Goal: Task Accomplishment & Management: Manage account settings

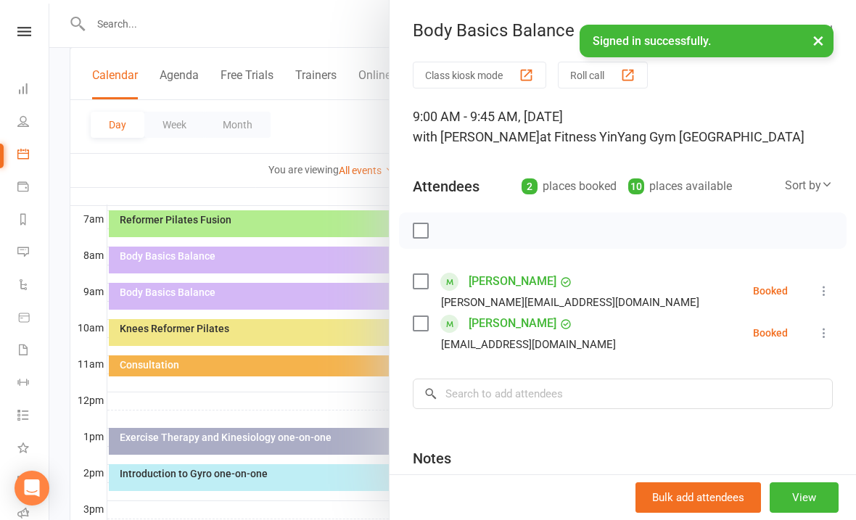
click at [223, 257] on div at bounding box center [452, 260] width 807 height 520
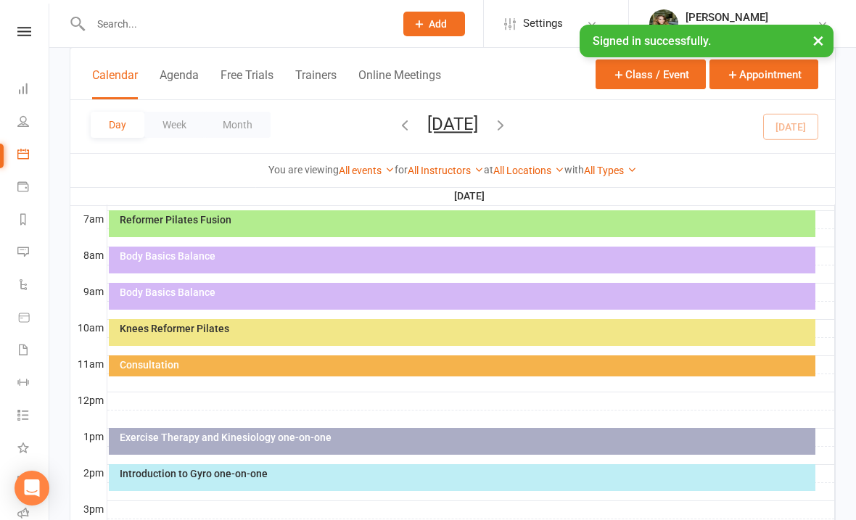
click at [236, 259] on div "Body Basics Balance" at bounding box center [466, 256] width 694 height 10
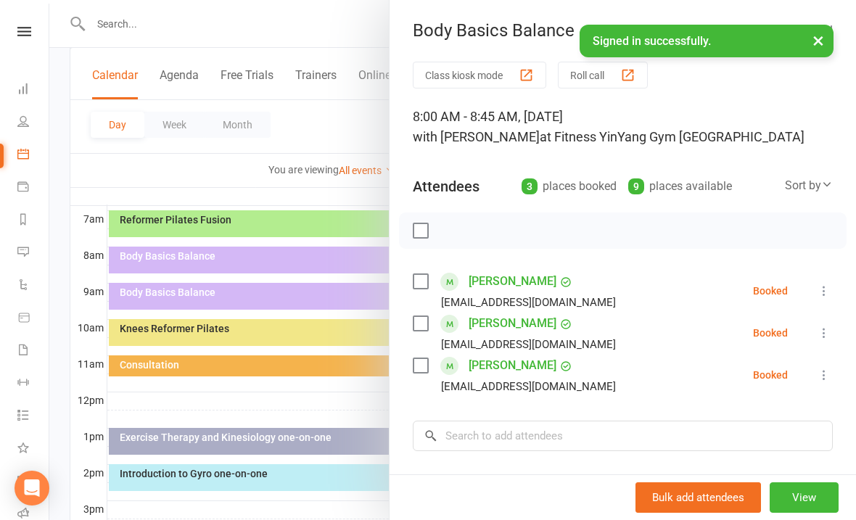
click at [178, 260] on div at bounding box center [452, 260] width 807 height 520
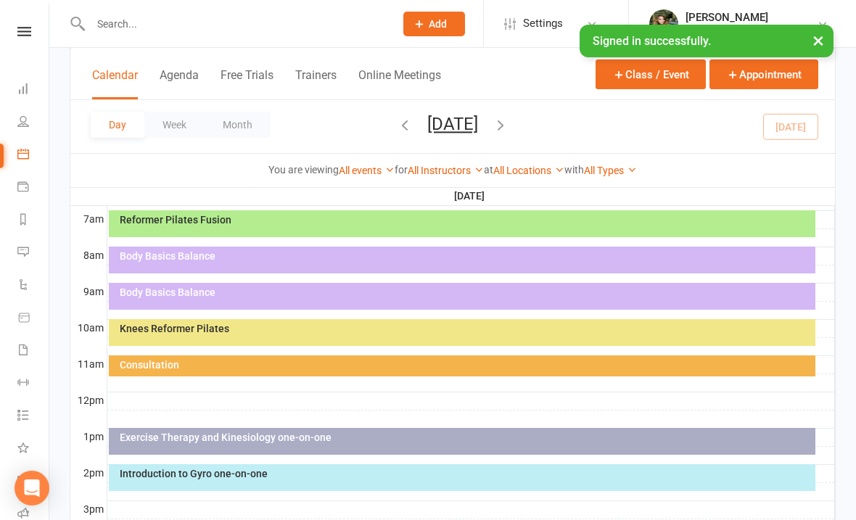
click at [325, 259] on div "Body Basics Balance" at bounding box center [466, 256] width 694 height 10
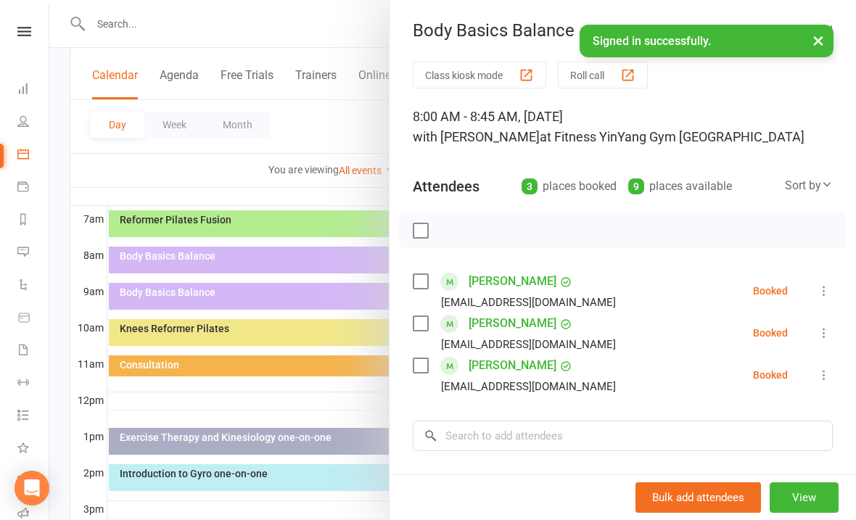
click at [411, 215] on div at bounding box center [623, 231] width 448 height 36
click at [425, 227] on label at bounding box center [420, 230] width 15 height 15
click at [459, 234] on icon "button" at bounding box center [453, 231] width 12 height 12
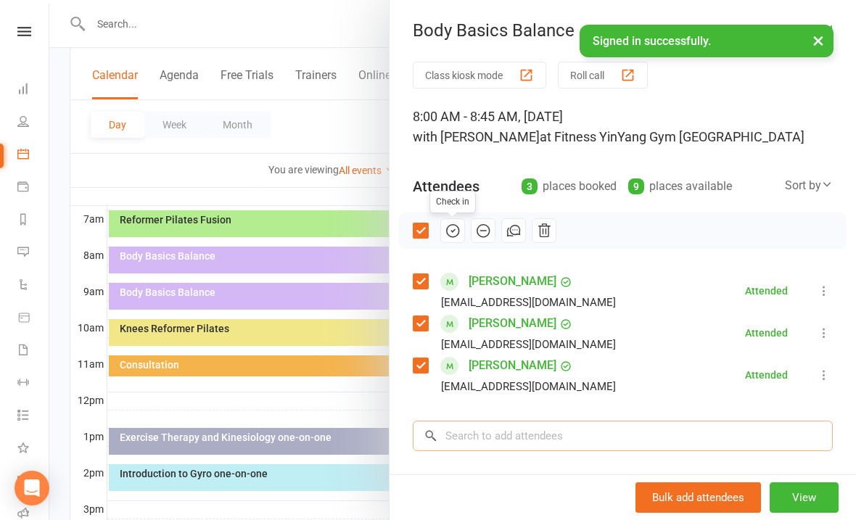
click at [470, 432] on input "search" at bounding box center [623, 436] width 420 height 30
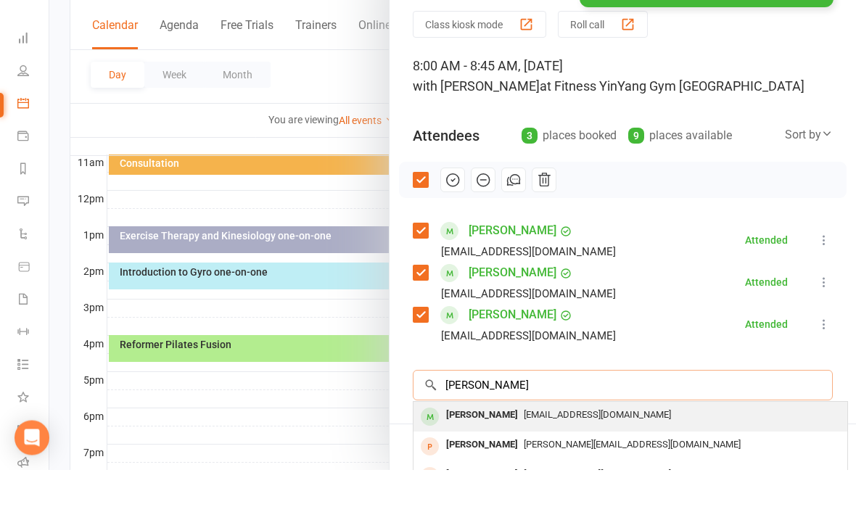
type input "[PERSON_NAME]"
click at [593, 460] on span "[EMAIL_ADDRESS][DOMAIN_NAME]" at bounding box center [597, 465] width 147 height 11
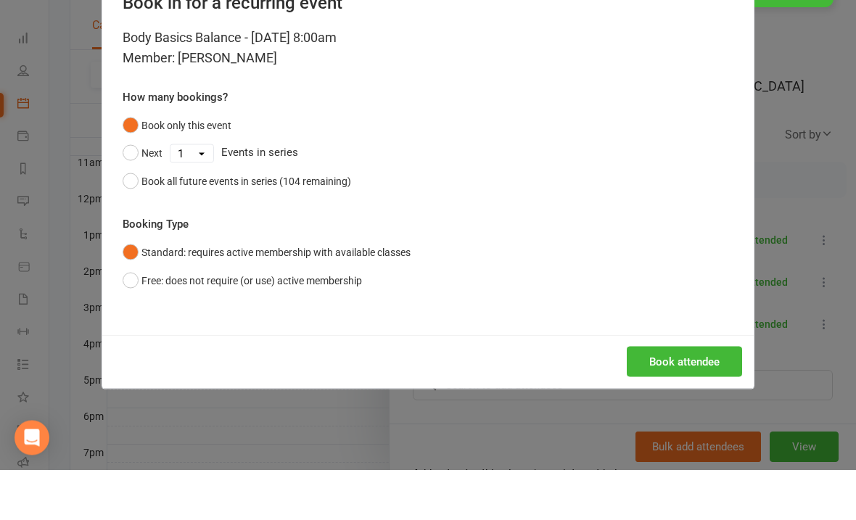
scroll to position [540, 0]
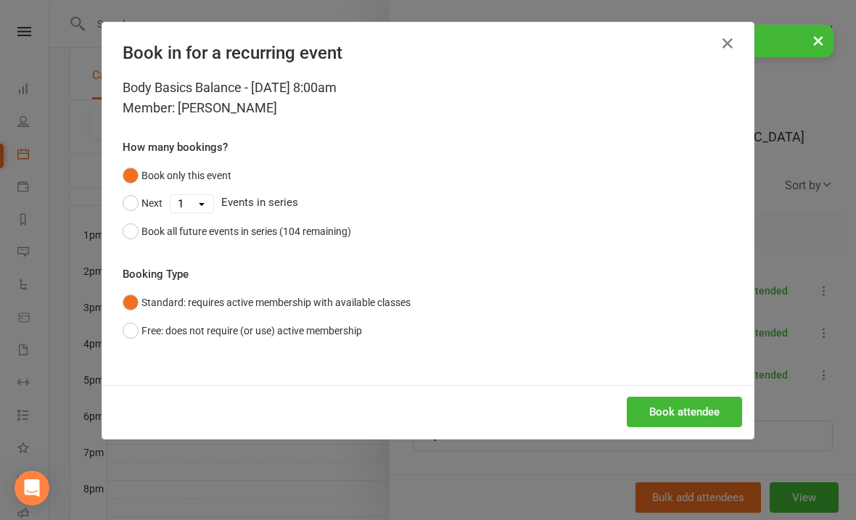
click at [674, 355] on div "Body Basics Balance - [DATE] 8:00am Member: [PERSON_NAME] How many bookings? Bo…" at bounding box center [427, 232] width 651 height 308
click at [695, 416] on button "Book attendee" at bounding box center [684, 412] width 115 height 30
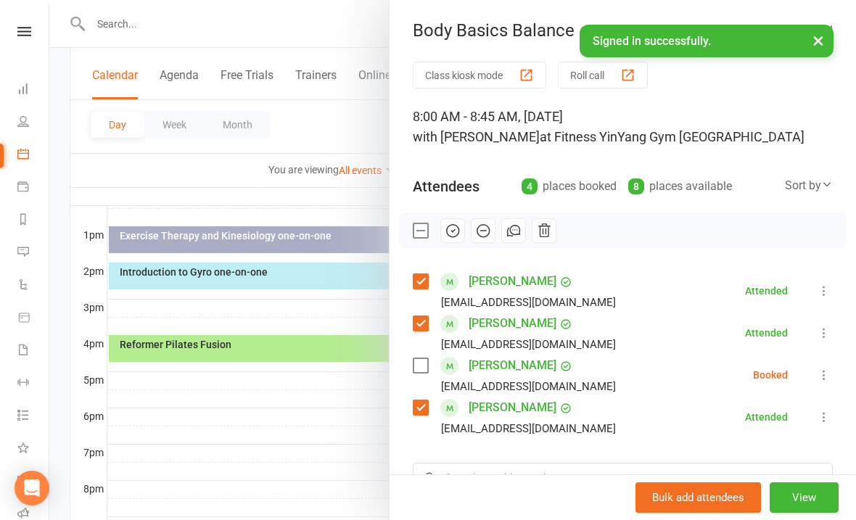
click at [822, 375] on icon at bounding box center [824, 375] width 15 height 15
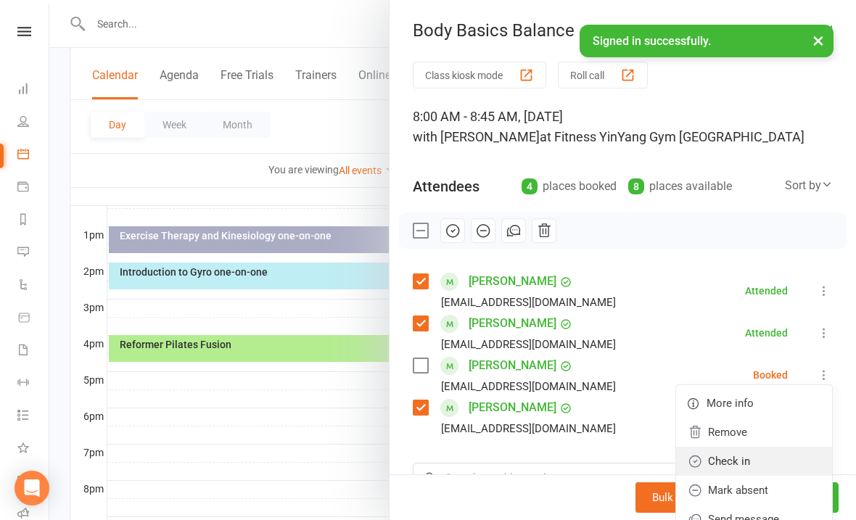
click at [758, 456] on link "Check in" at bounding box center [754, 461] width 156 height 29
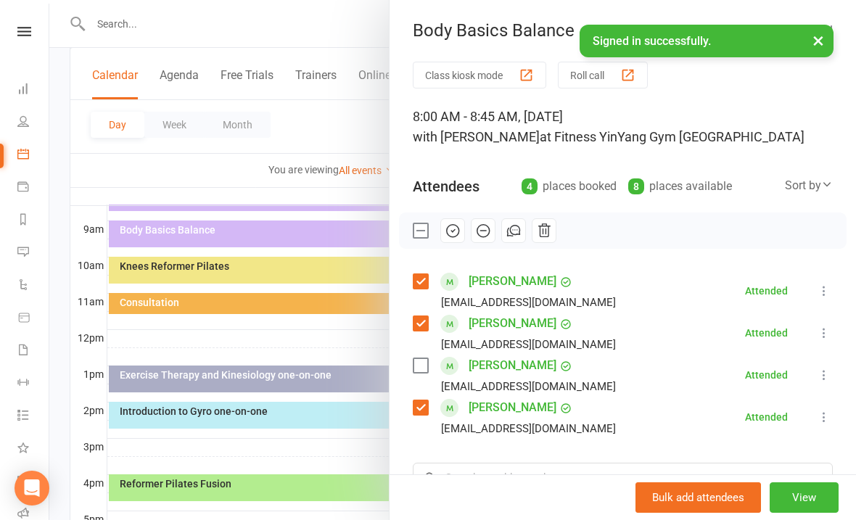
scroll to position [360, 0]
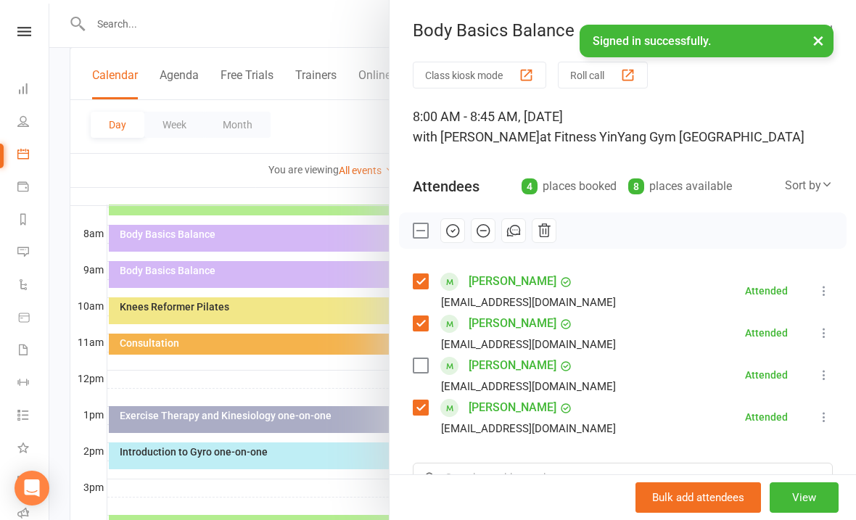
click at [113, 138] on div at bounding box center [452, 260] width 807 height 520
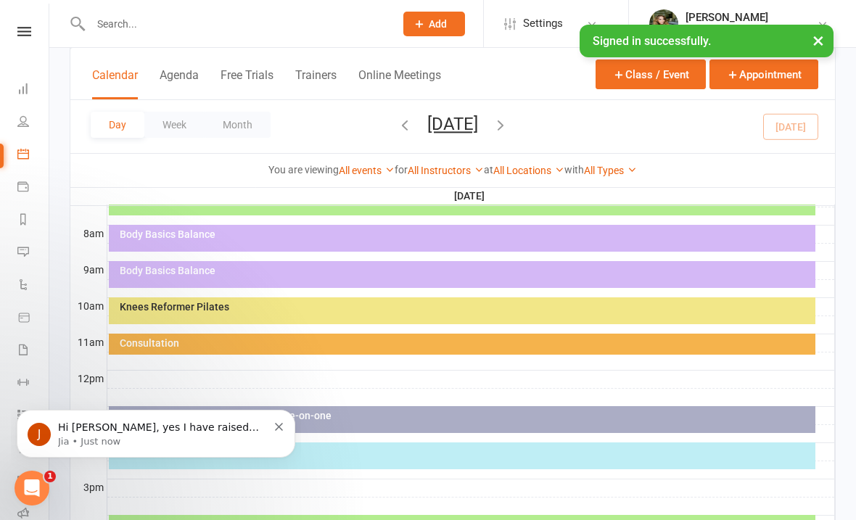
scroll to position [0, 0]
click at [142, 433] on p "Hi [PERSON_NAME], yes I have raised this with the team and they are looking int…" at bounding box center [163, 428] width 210 height 15
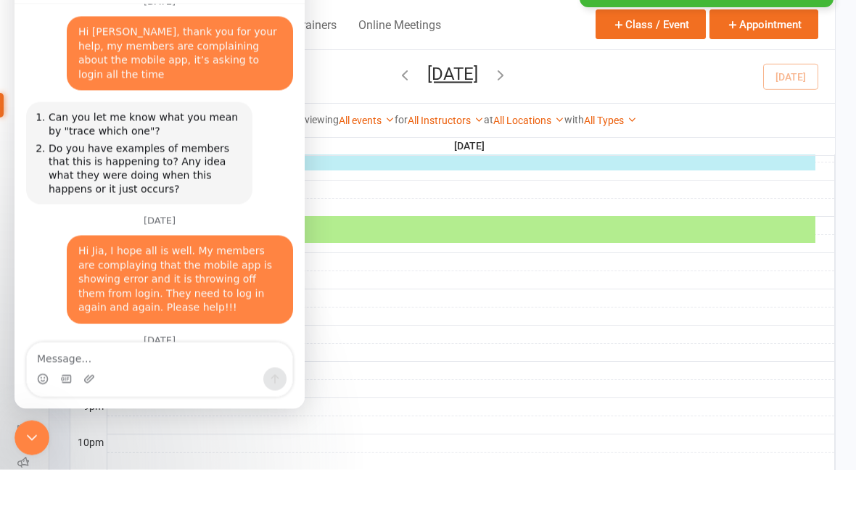
scroll to position [7098, 0]
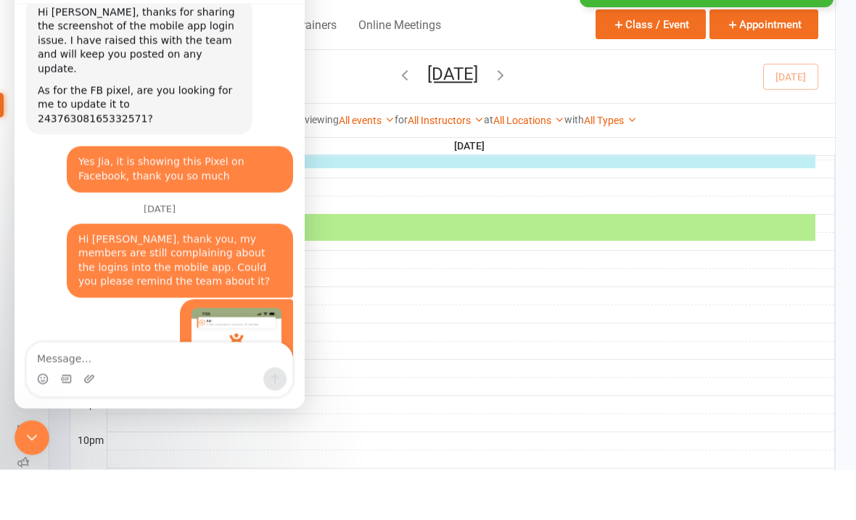
click at [37, 431] on icon "Close Intercom Messenger" at bounding box center [31, 437] width 17 height 17
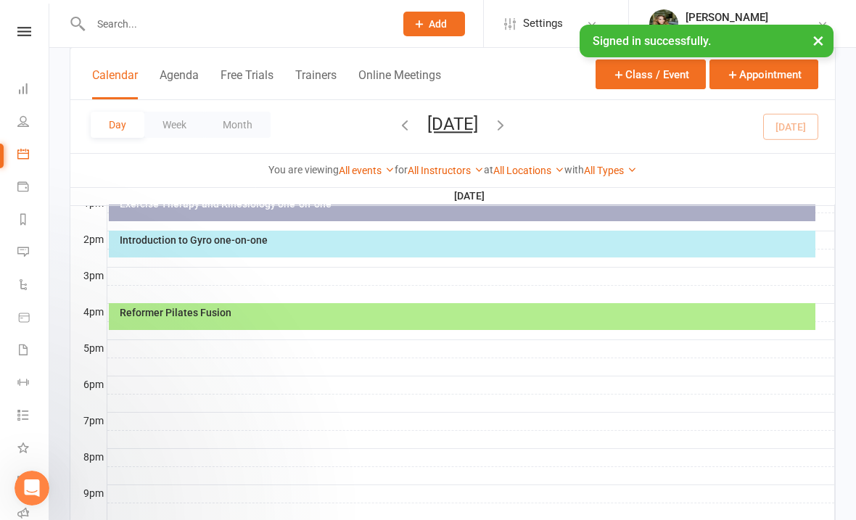
scroll to position [0, 0]
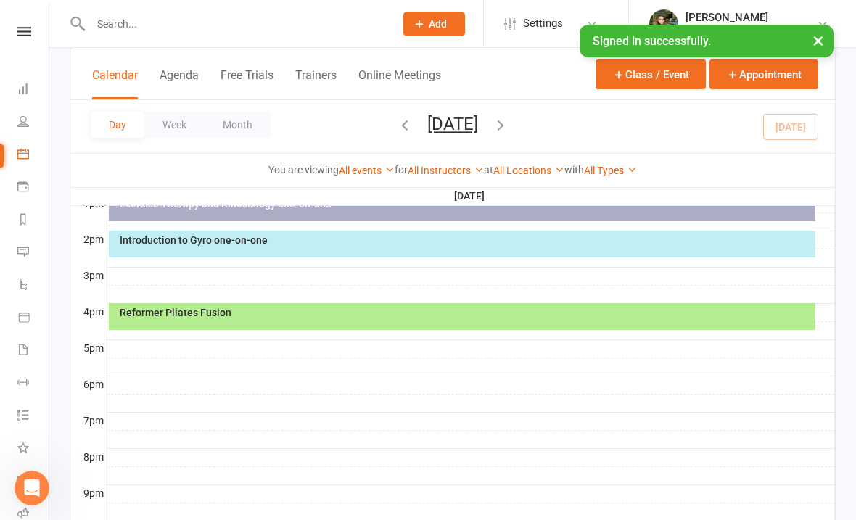
click at [19, 496] on div "Open Intercom Messenger" at bounding box center [32, 488] width 48 height 48
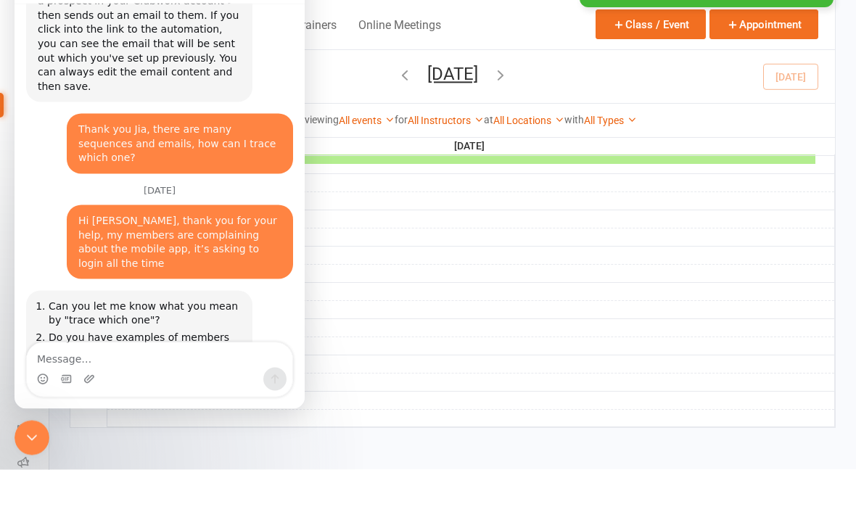
scroll to position [7064, 0]
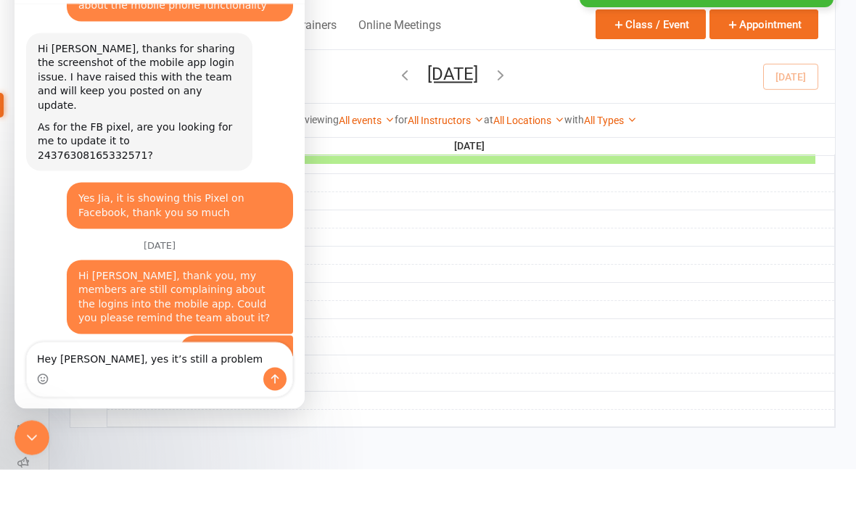
type textarea "Hey [PERSON_NAME], yes it’s still a problem"
click at [281, 374] on button "Send a message…" at bounding box center [274, 379] width 23 height 23
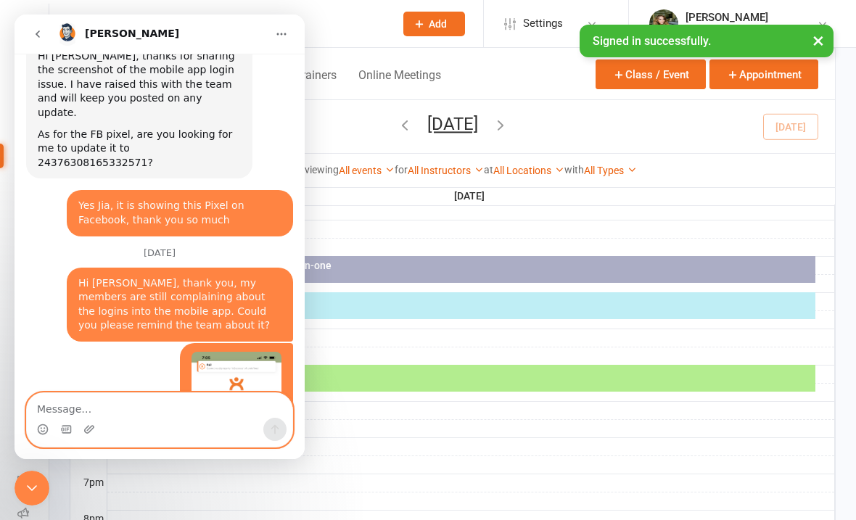
scroll to position [505, 0]
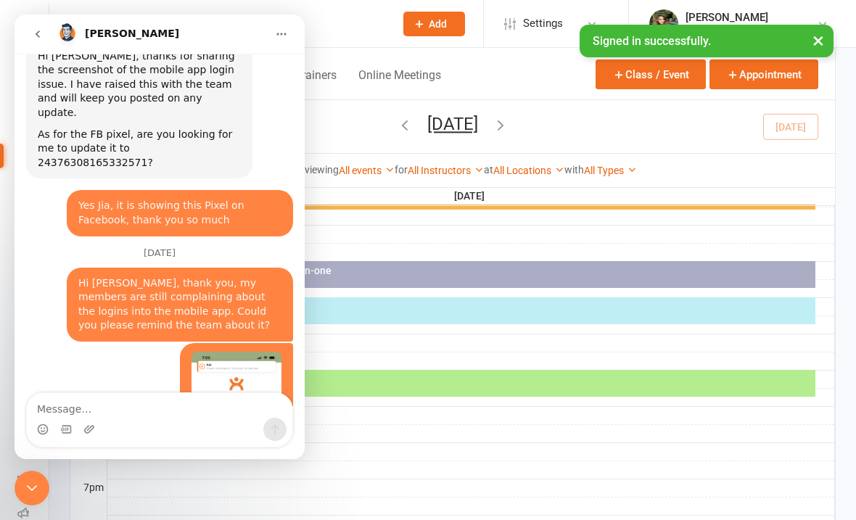
click at [44, 479] on div "Close Intercom Messenger" at bounding box center [32, 488] width 35 height 35
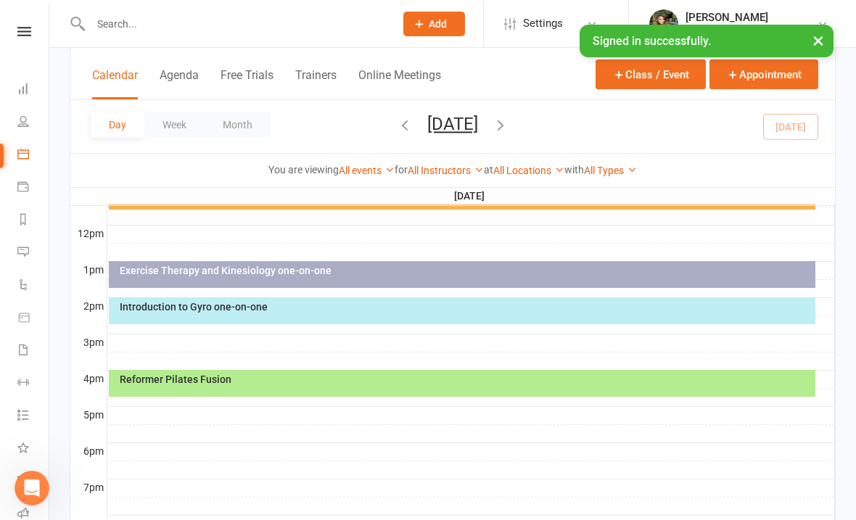
click at [38, 487] on icon "Open Intercom Messenger" at bounding box center [32, 489] width 24 height 24
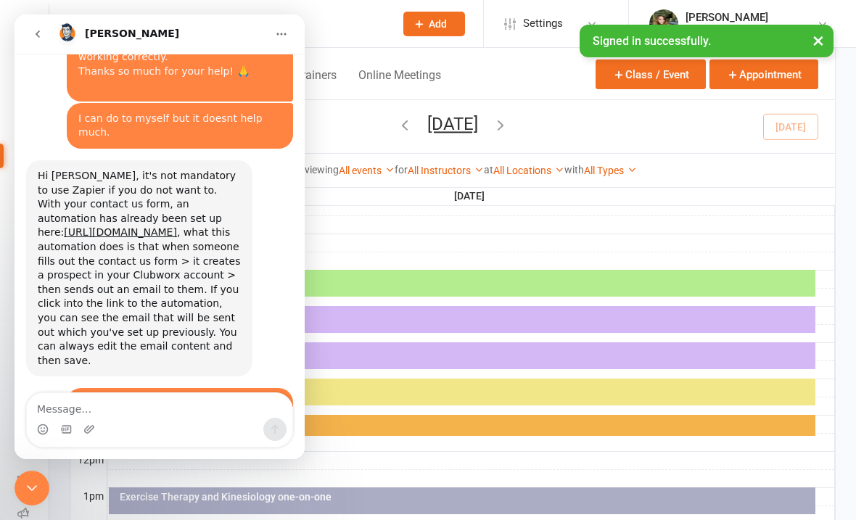
scroll to position [7107, 0]
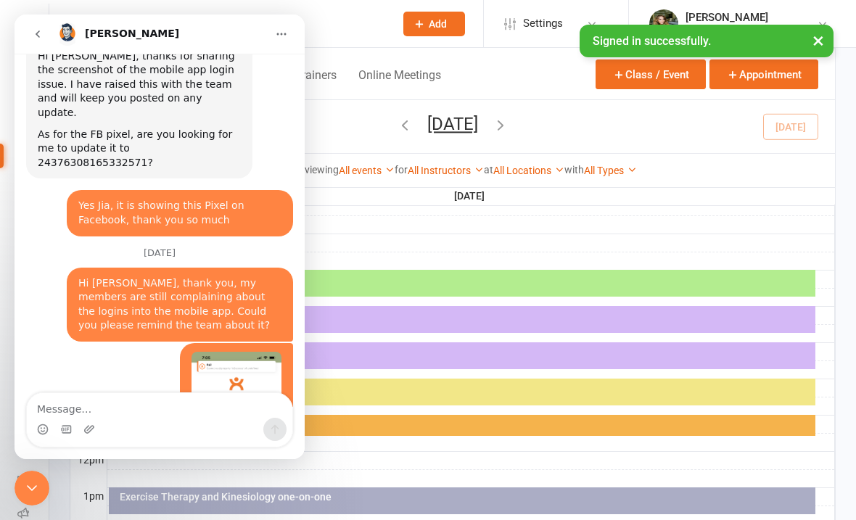
click at [118, 429] on div "Intercom messenger" at bounding box center [160, 429] width 266 height 23
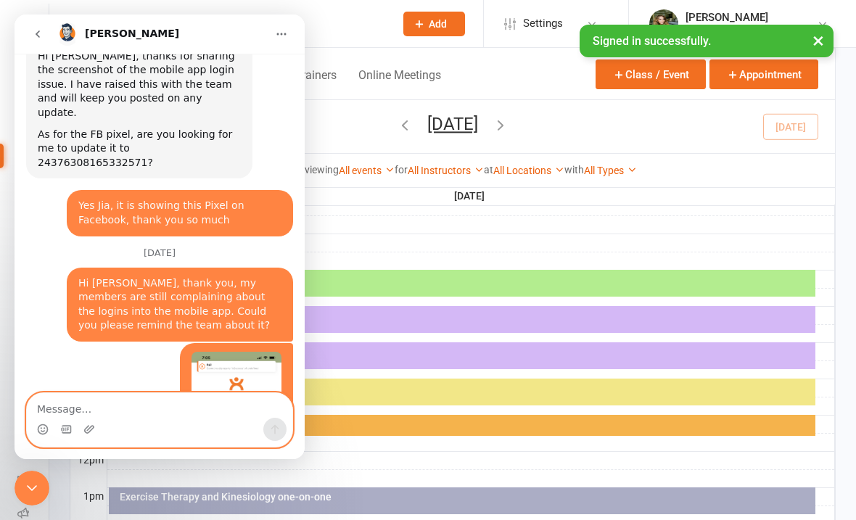
click at [40, 414] on textarea "Message…" at bounding box center [160, 405] width 266 height 25
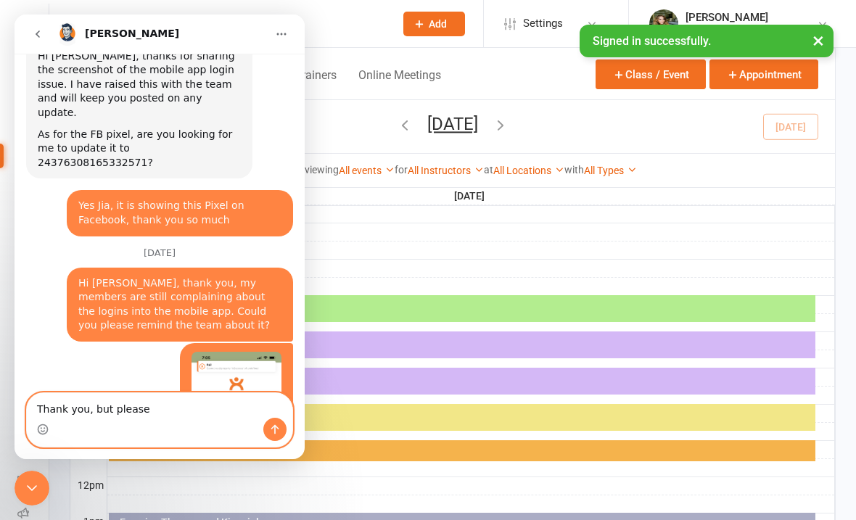
scroll to position [216, 0]
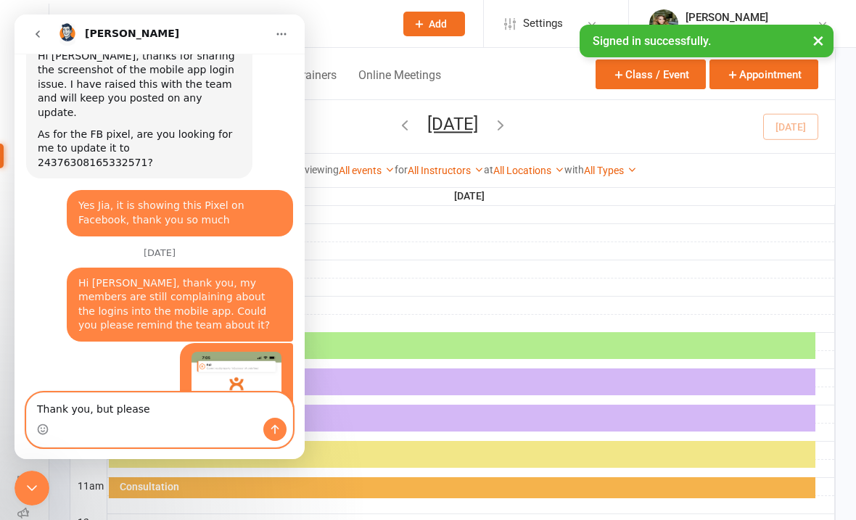
click at [186, 403] on textarea "Thank you, but please" at bounding box center [160, 405] width 266 height 25
type textarea "Thank you, but please help ASAP"
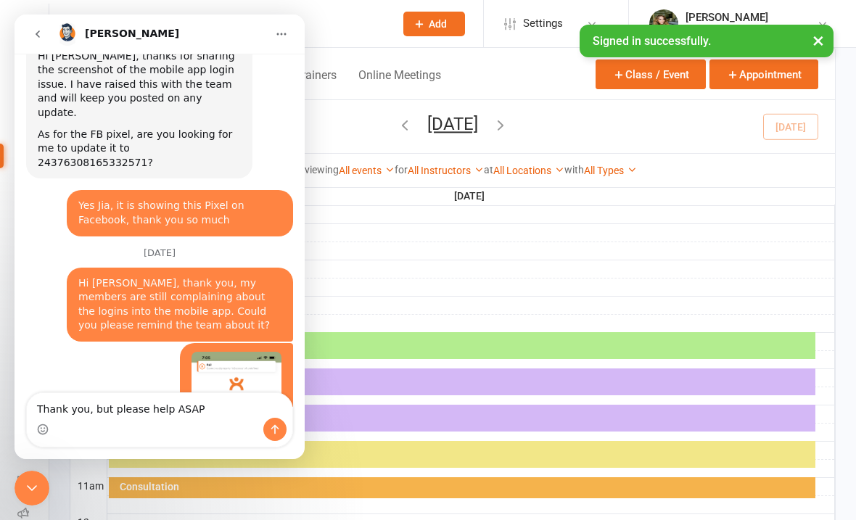
click at [269, 443] on div "Thank you, but please help ASAP Thank you, but please help ASAP" at bounding box center [160, 420] width 266 height 54
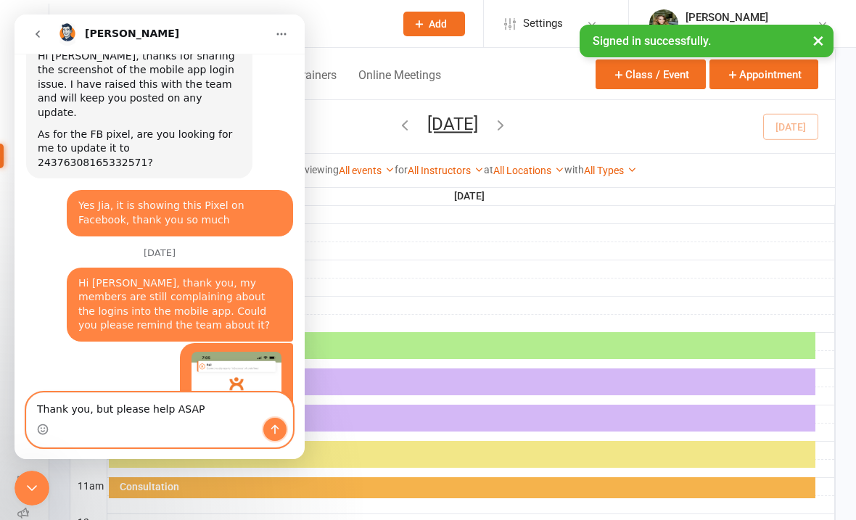
click at [271, 429] on icon "Send a message…" at bounding box center [275, 429] width 8 height 9
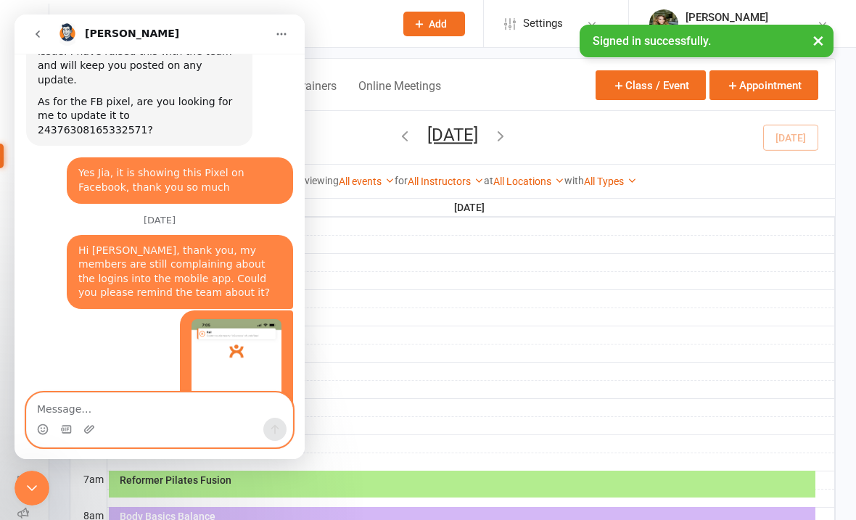
scroll to position [41, 0]
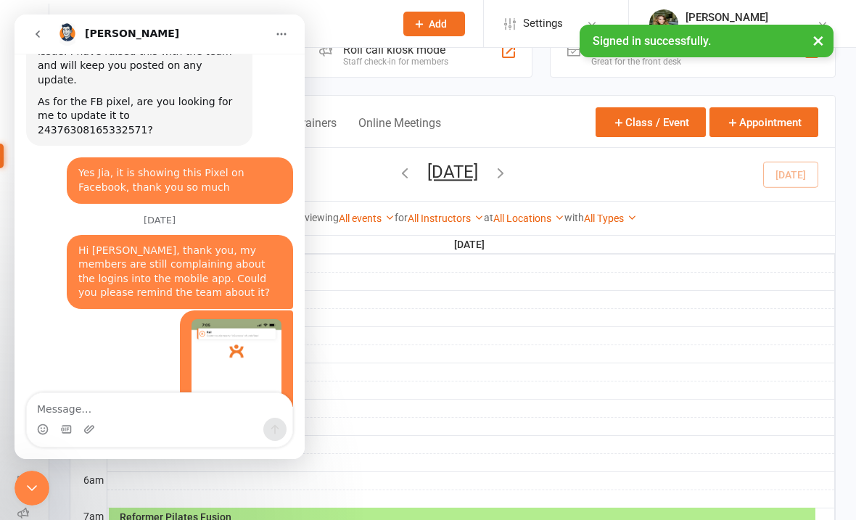
click at [43, 476] on div "Close Intercom Messenger" at bounding box center [32, 488] width 35 height 35
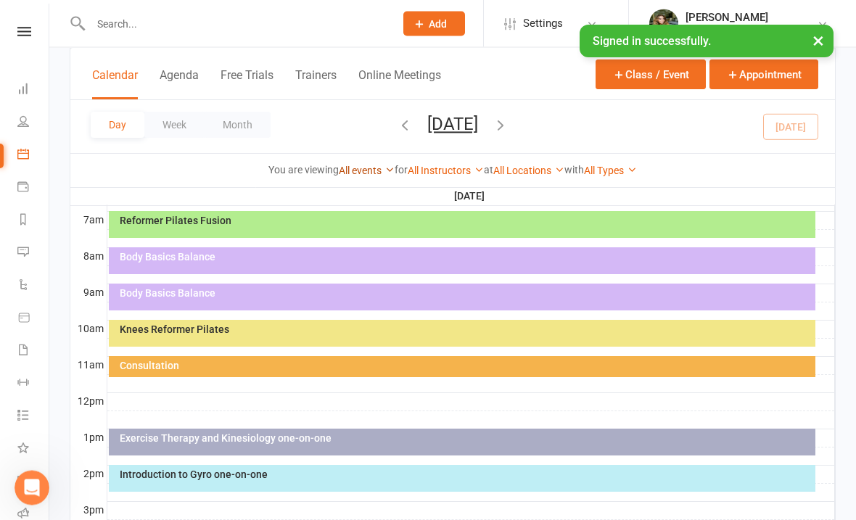
scroll to position [337, 0]
click at [310, 298] on div "Body Basics Balance" at bounding box center [462, 297] width 707 height 27
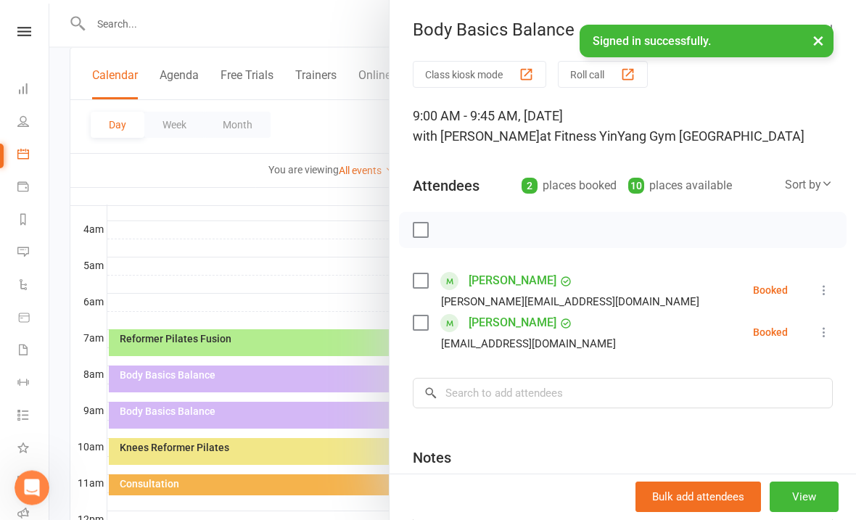
scroll to position [215, 0]
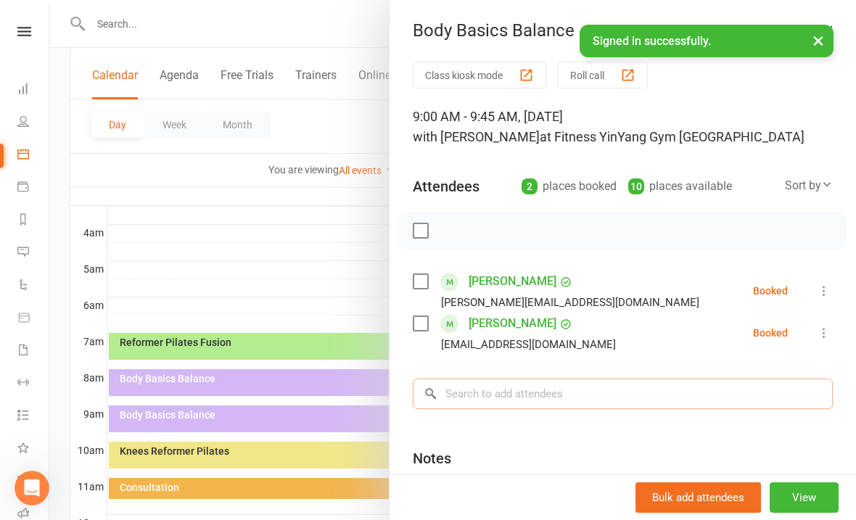
click at [470, 390] on input "search" at bounding box center [623, 394] width 420 height 30
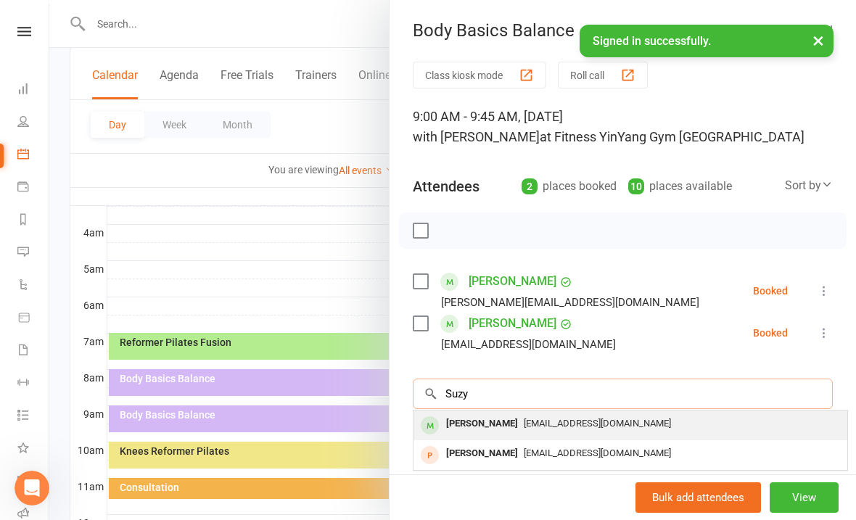
type input "Suzy"
click at [585, 425] on span "[EMAIL_ADDRESS][DOMAIN_NAME]" at bounding box center [597, 423] width 147 height 11
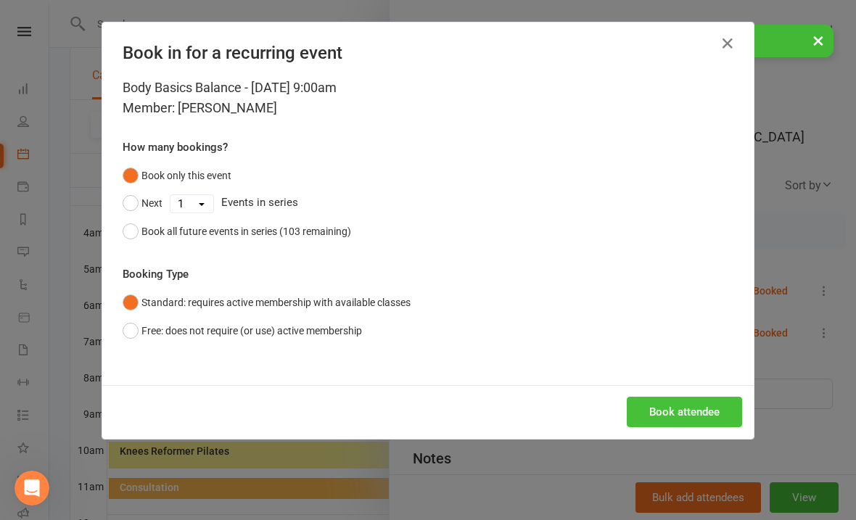
click at [677, 410] on button "Book attendee" at bounding box center [684, 412] width 115 height 30
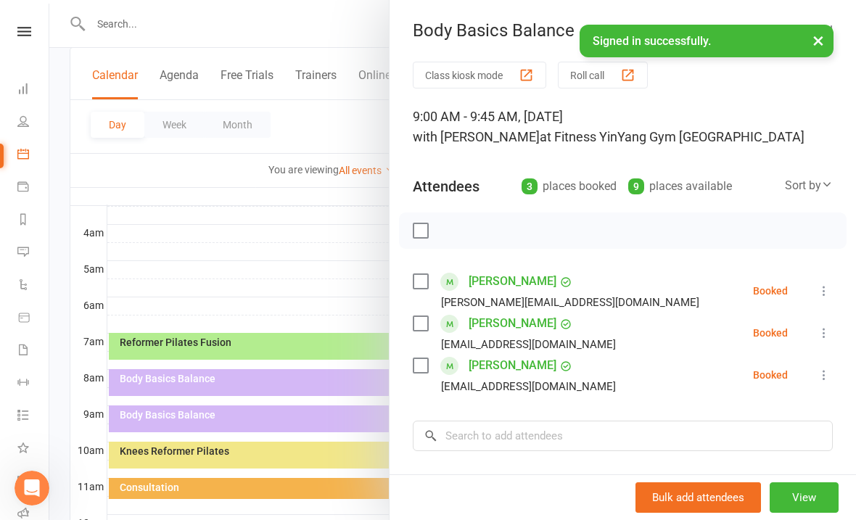
click at [427, 287] on label at bounding box center [420, 281] width 15 height 15
click at [410, 375] on div "Class kiosk mode Roll call 9:00 AM - 9:45 AM, [DATE] with [PERSON_NAME] at Fitn…" at bounding box center [623, 359] width 466 height 595
click at [426, 360] on label at bounding box center [420, 365] width 15 height 15
click at [462, 228] on button "button" at bounding box center [452, 230] width 25 height 25
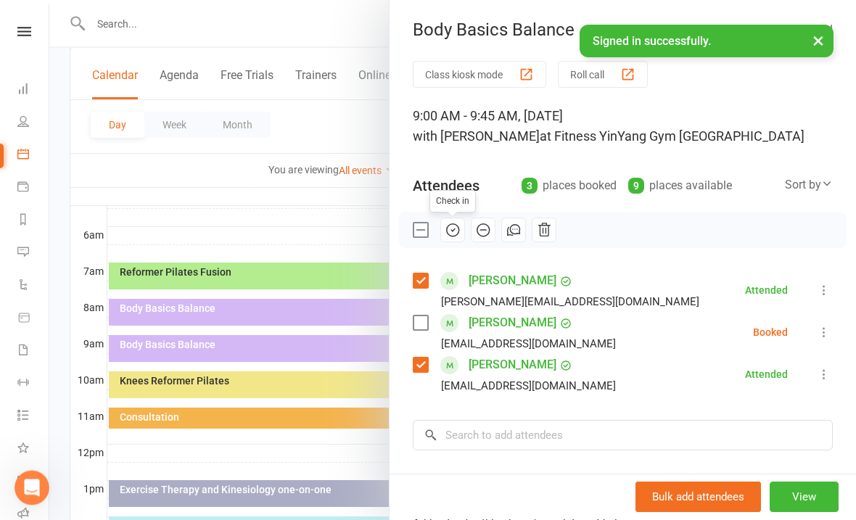
scroll to position [287, 0]
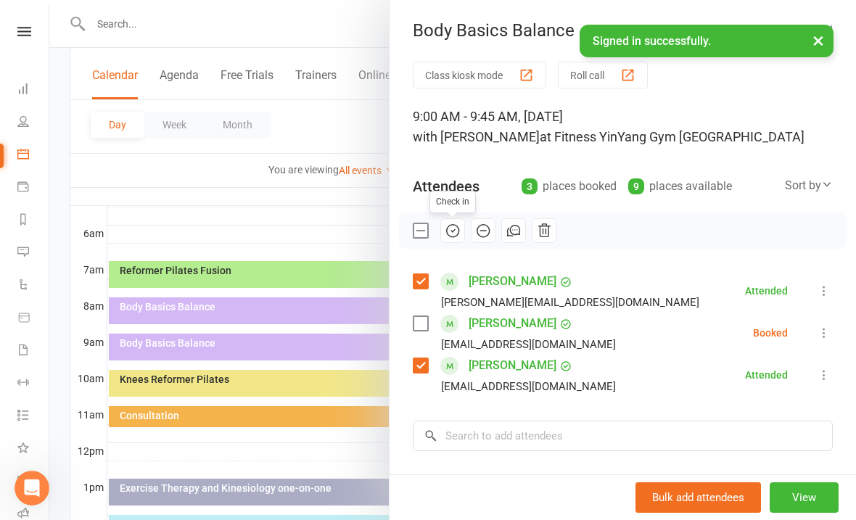
click at [209, 382] on div at bounding box center [452, 260] width 807 height 520
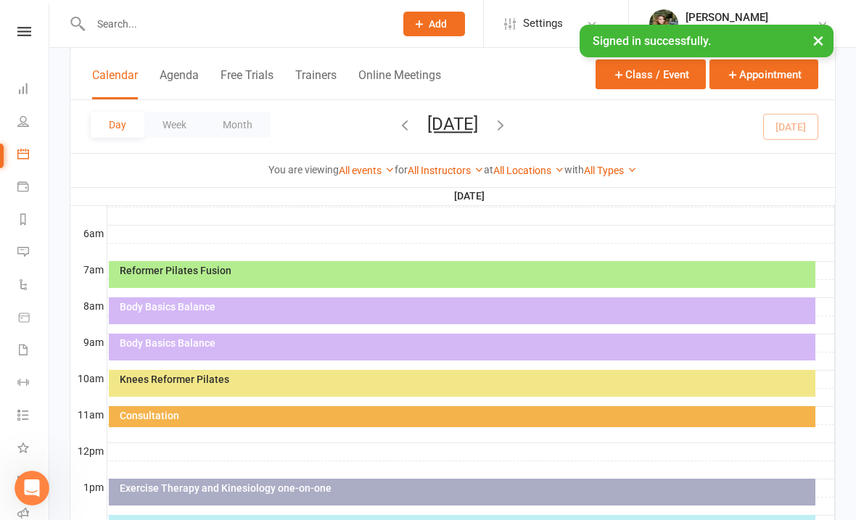
click at [371, 385] on div "Knees Reformer Pilates" at bounding box center [462, 383] width 707 height 27
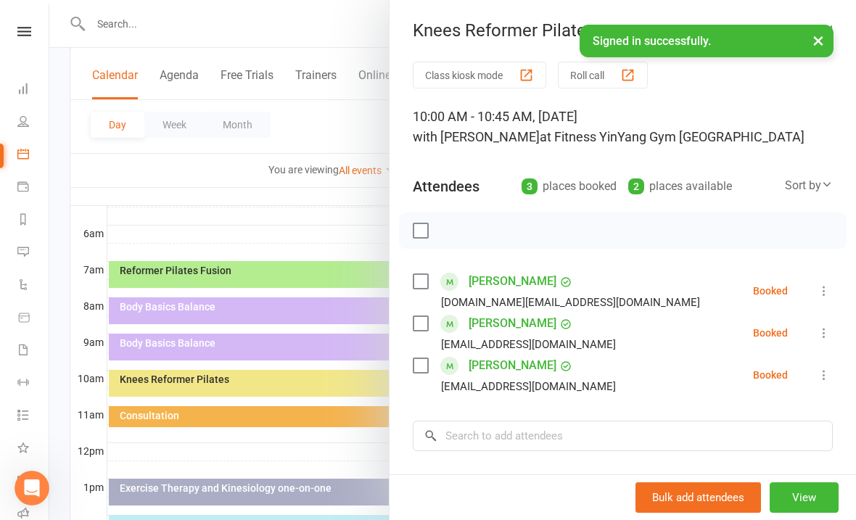
click at [289, 200] on div at bounding box center [452, 260] width 807 height 520
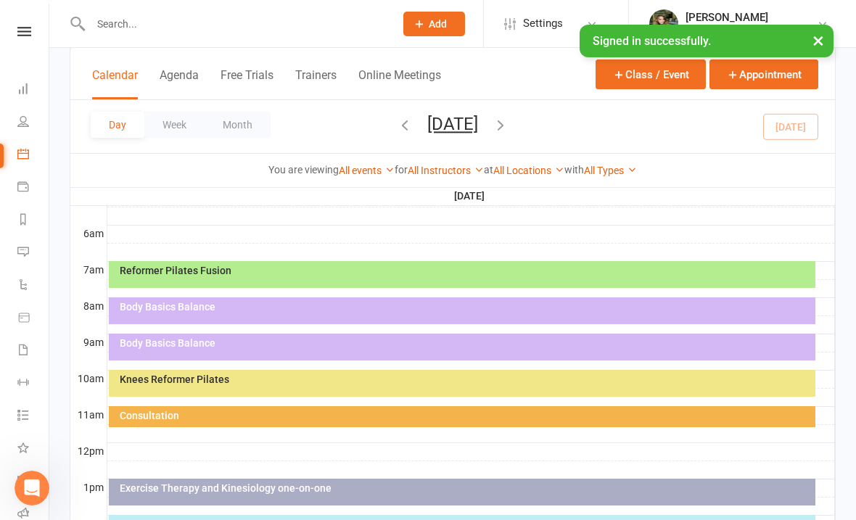
click at [231, 350] on div "Body Basics Balance" at bounding box center [462, 347] width 707 height 27
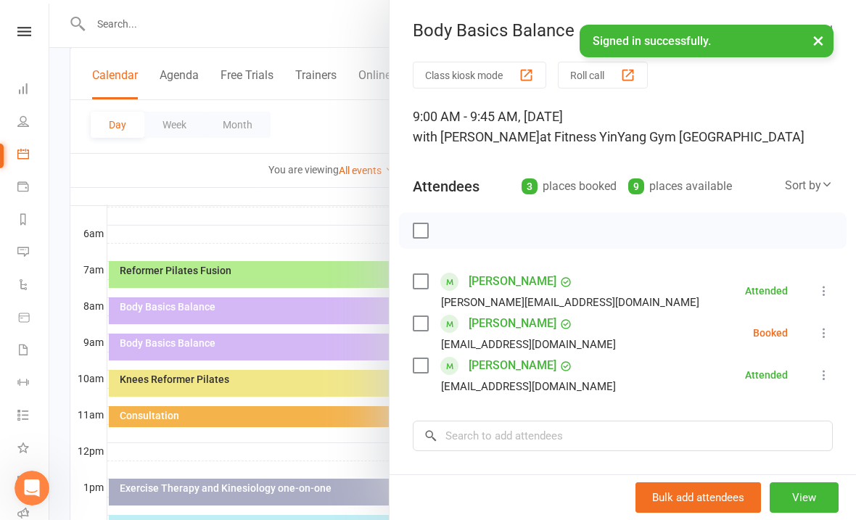
click at [829, 332] on icon at bounding box center [824, 333] width 15 height 15
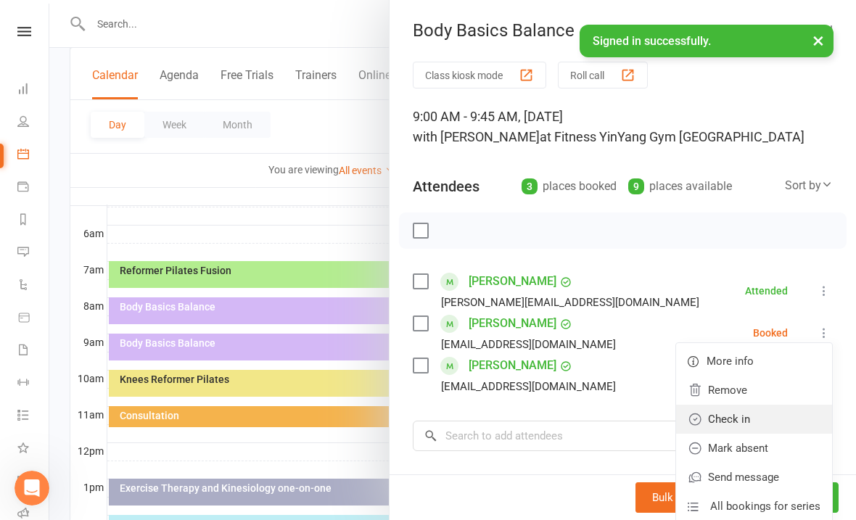
click at [741, 427] on link "Check in" at bounding box center [754, 419] width 156 height 29
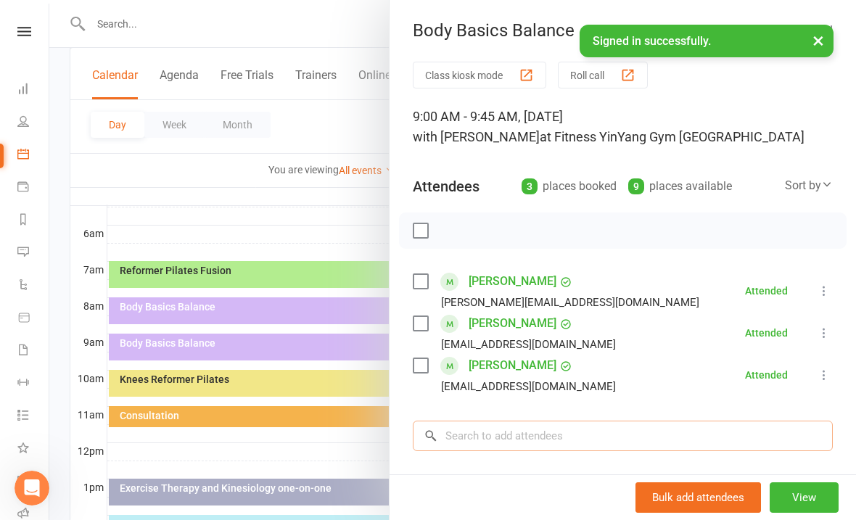
click at [496, 443] on input "search" at bounding box center [623, 436] width 420 height 30
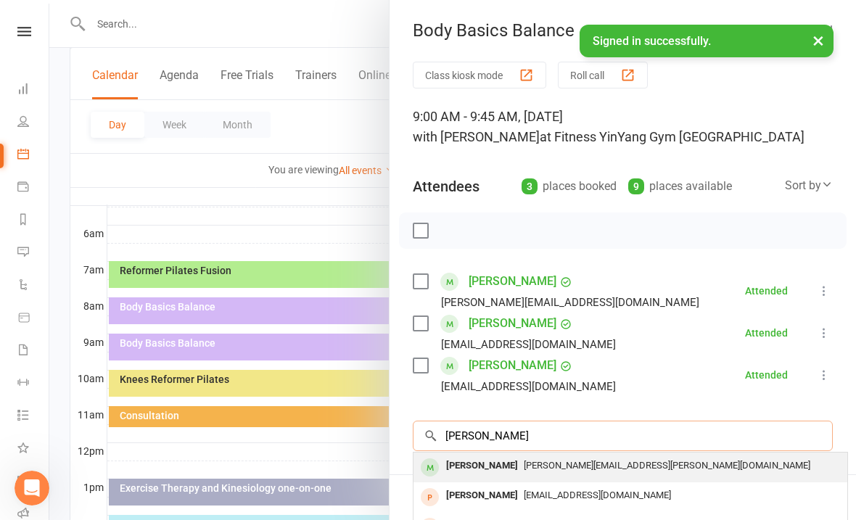
type input "[PERSON_NAME]"
click at [562, 461] on span "[PERSON_NAME][EMAIL_ADDRESS][PERSON_NAME][DOMAIN_NAME]" at bounding box center [667, 465] width 287 height 11
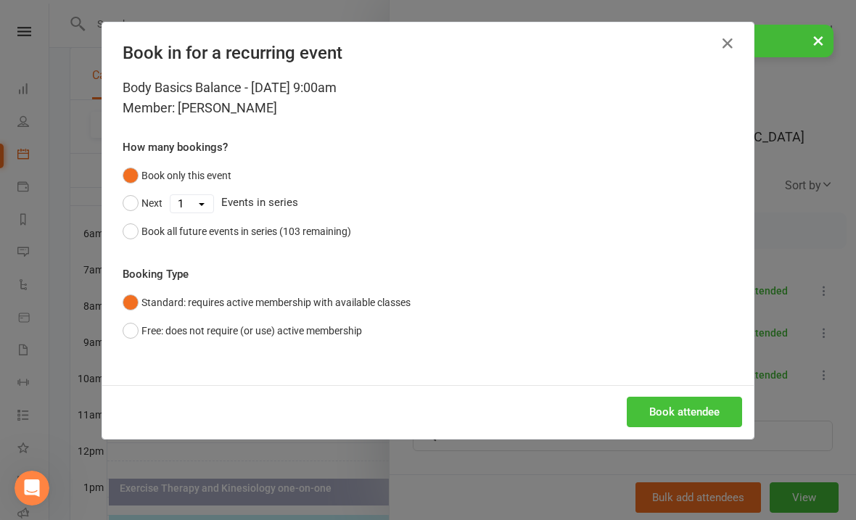
click at [686, 402] on button "Book attendee" at bounding box center [684, 412] width 115 height 30
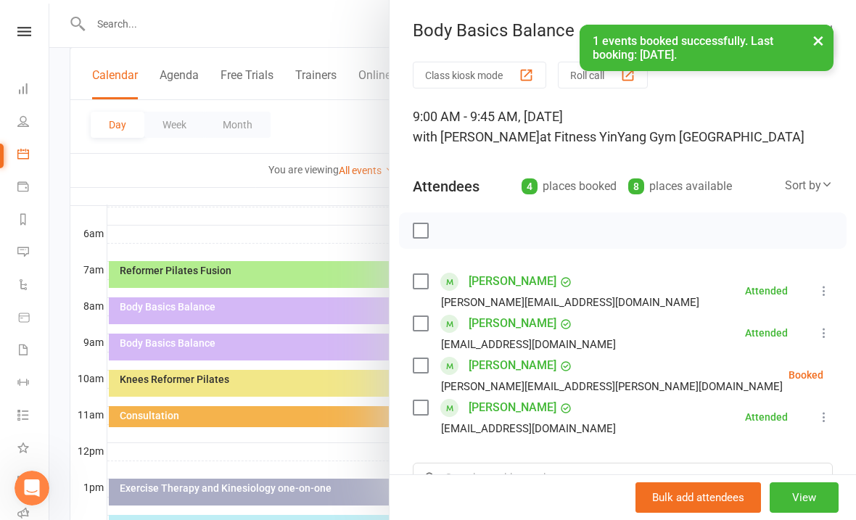
click at [851, 383] on button at bounding box center [859, 374] width 17 height 17
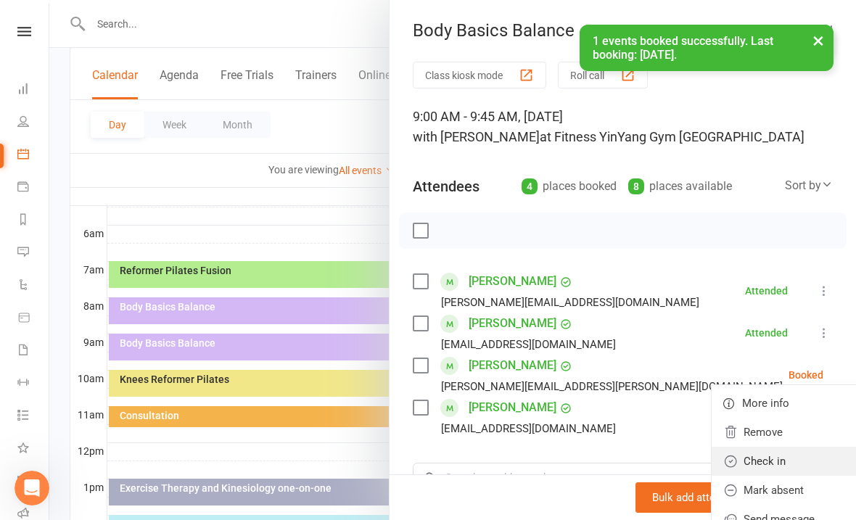
click at [744, 459] on link "Check in" at bounding box center [790, 461] width 156 height 29
